Goal: Task Accomplishment & Management: Manage account settings

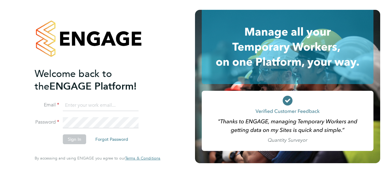
click at [83, 105] on input at bounding box center [101, 105] width 76 height 11
click at [133, 104] on input "[PERSON_NAME][EMAIL_ADDRESS][DOMAIN_NAME]" at bounding box center [101, 105] width 76 height 11
click at [72, 139] on button "Sign In" at bounding box center [74, 139] width 23 height 10
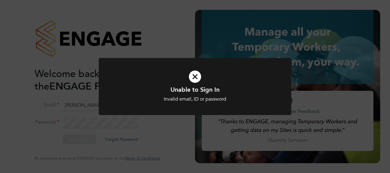
click at [195, 78] on icon at bounding box center [194, 77] width 159 height 24
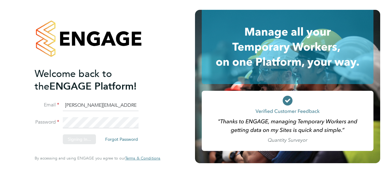
click at [139, 101] on div "Sorry, we are having problems connecting to our services." at bounding box center [97, 86] width 195 height 173
click at [127, 105] on input "[PERSON_NAME][EMAIL_ADDRESS][DOMAIN_NAME]" at bounding box center [101, 105] width 76 height 11
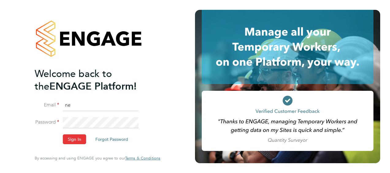
type input "n"
click at [91, 106] on input at bounding box center [101, 105] width 76 height 11
click at [136, 106] on input "[PERSON_NAME][EMAIL_ADDRESS][DOMAIN_NAME]" at bounding box center [101, 105] width 76 height 11
type input "n"
click at [133, 51] on div at bounding box center [98, 39] width 126 height 58
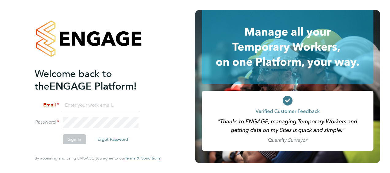
click at [86, 106] on input at bounding box center [101, 105] width 76 height 11
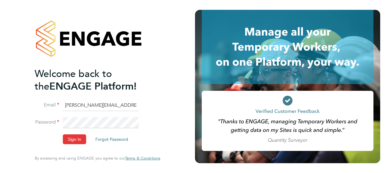
click at [67, 106] on input "[PERSON_NAME][EMAIL_ADDRESS][DOMAIN_NAME]" at bounding box center [101, 105] width 76 height 11
click at [134, 108] on input "[PERSON_NAME][EMAIL_ADDRESS][DOMAIN_NAME]" at bounding box center [101, 105] width 76 height 11
click at [77, 139] on button "Sign In" at bounding box center [74, 139] width 23 height 10
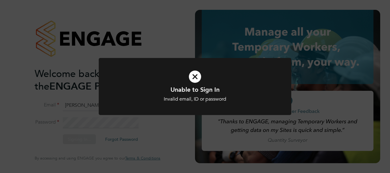
click at [191, 77] on icon at bounding box center [194, 77] width 159 height 24
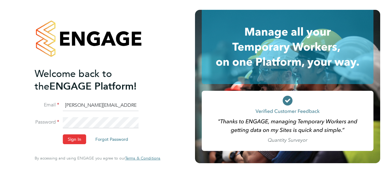
click at [127, 106] on input "[PERSON_NAME][EMAIL_ADDRESS][DOMAIN_NAME]" at bounding box center [101, 105] width 76 height 11
type input "N"
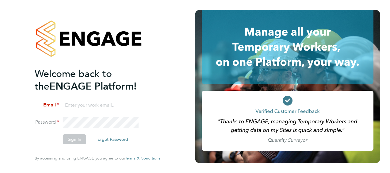
click at [82, 106] on input at bounding box center [101, 105] width 76 height 11
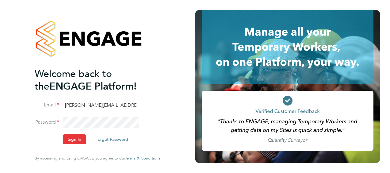
click at [138, 107] on li "Email [PERSON_NAME][EMAIL_ADDRESS][DOMAIN_NAME]" at bounding box center [95, 108] width 120 height 17
click at [137, 106] on input "[PERSON_NAME][EMAIL_ADDRESS][DOMAIN_NAME]" at bounding box center [101, 105] width 76 height 11
type input "n"
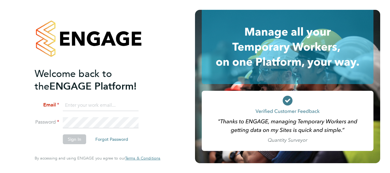
click at [133, 78] on h2 "Welcome back to the ENGAGE Platform!" at bounding box center [95, 79] width 120 height 25
click at [80, 106] on input at bounding box center [101, 105] width 76 height 11
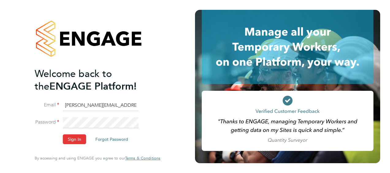
type input "[PERSON_NAME][EMAIL_ADDRESS][DOMAIN_NAME]"
click at [168, 64] on div "Welcome back to the ENGAGE Platform! Email [PERSON_NAME][EMAIL_ADDRESS][DOMAIN_…" at bounding box center [97, 86] width 150 height 173
